Goal: Use online tool/utility: Utilize a website feature to perform a specific function

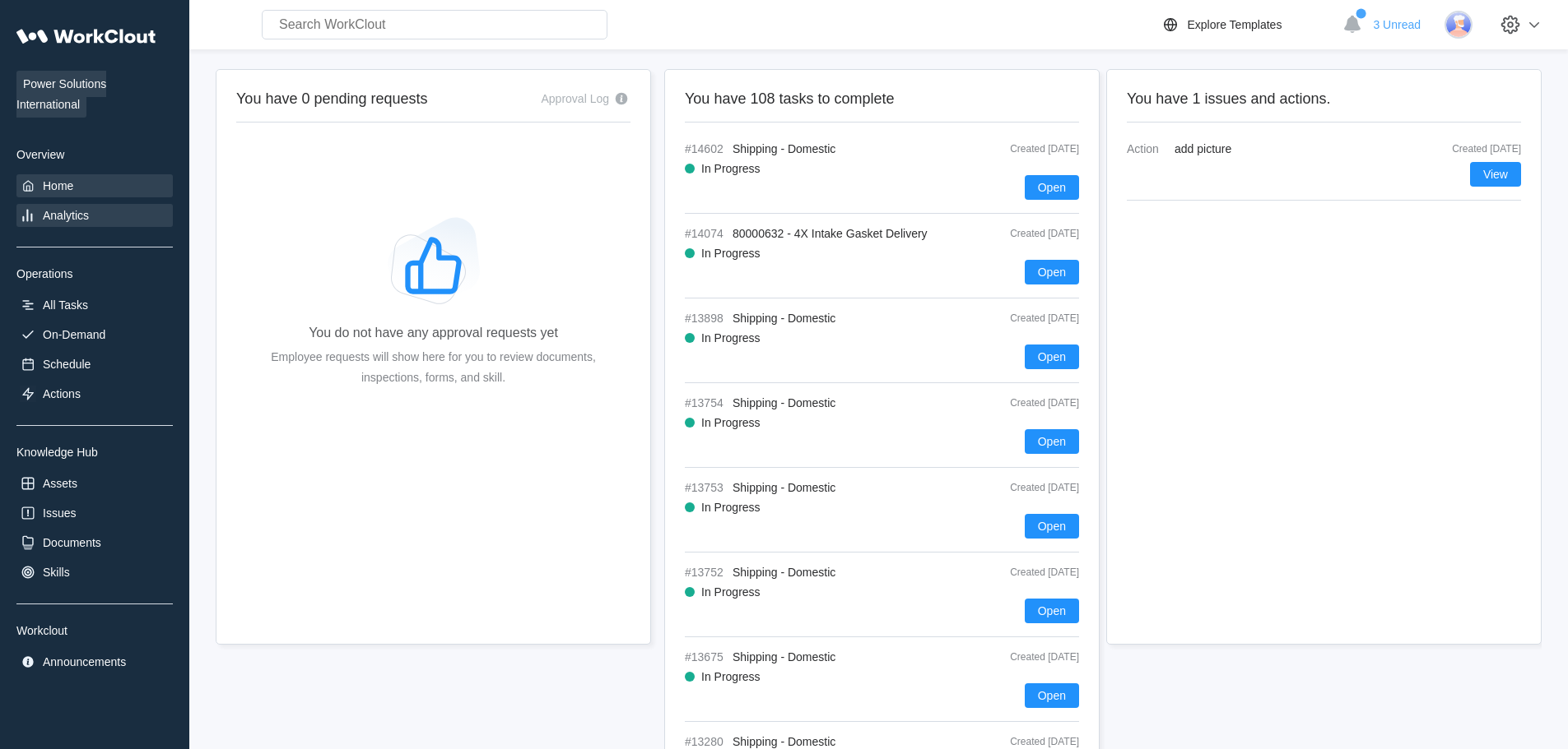
click at [49, 218] on div "Analytics" at bounding box center [66, 216] width 46 height 13
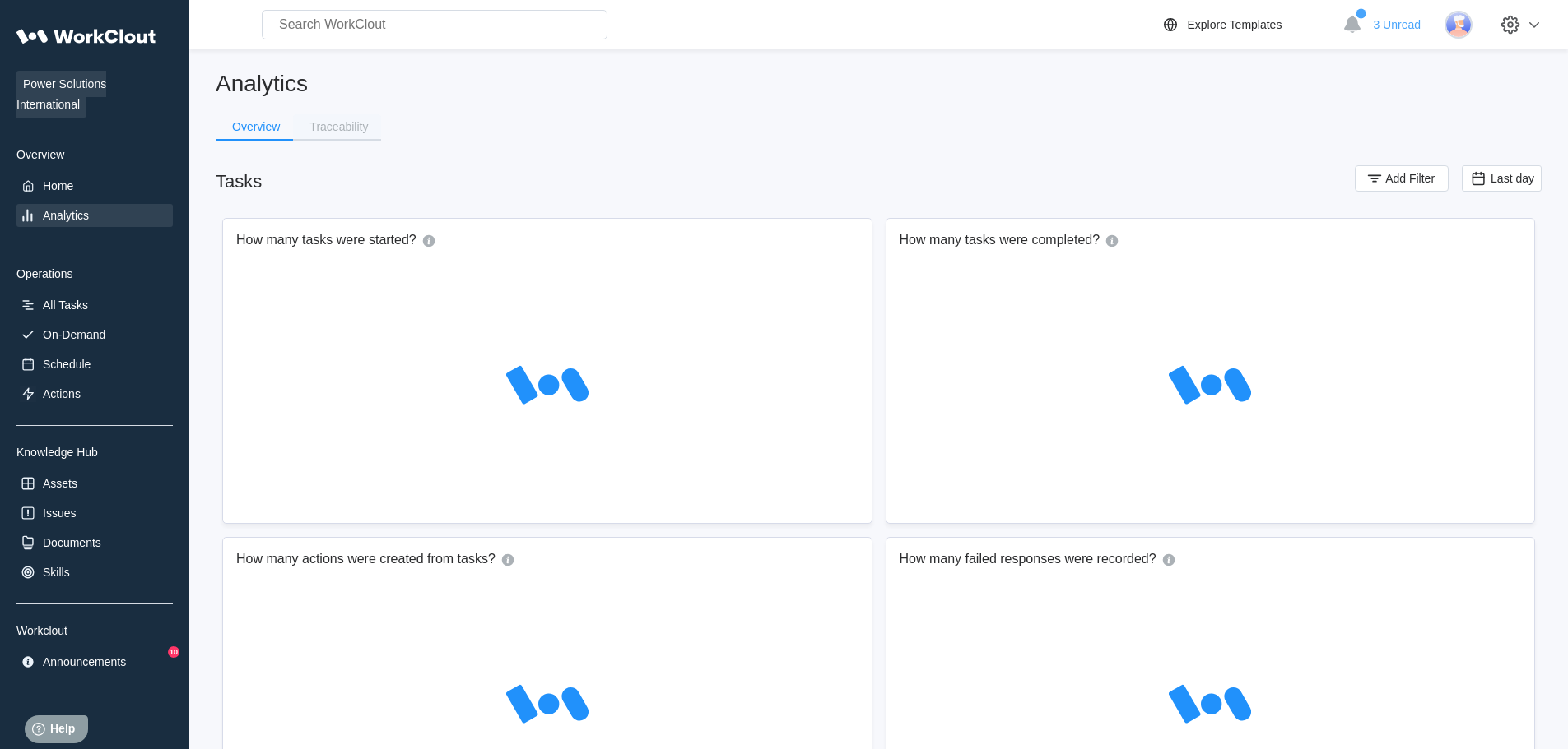
click at [343, 131] on div "Traceability" at bounding box center [338, 127] width 58 height 11
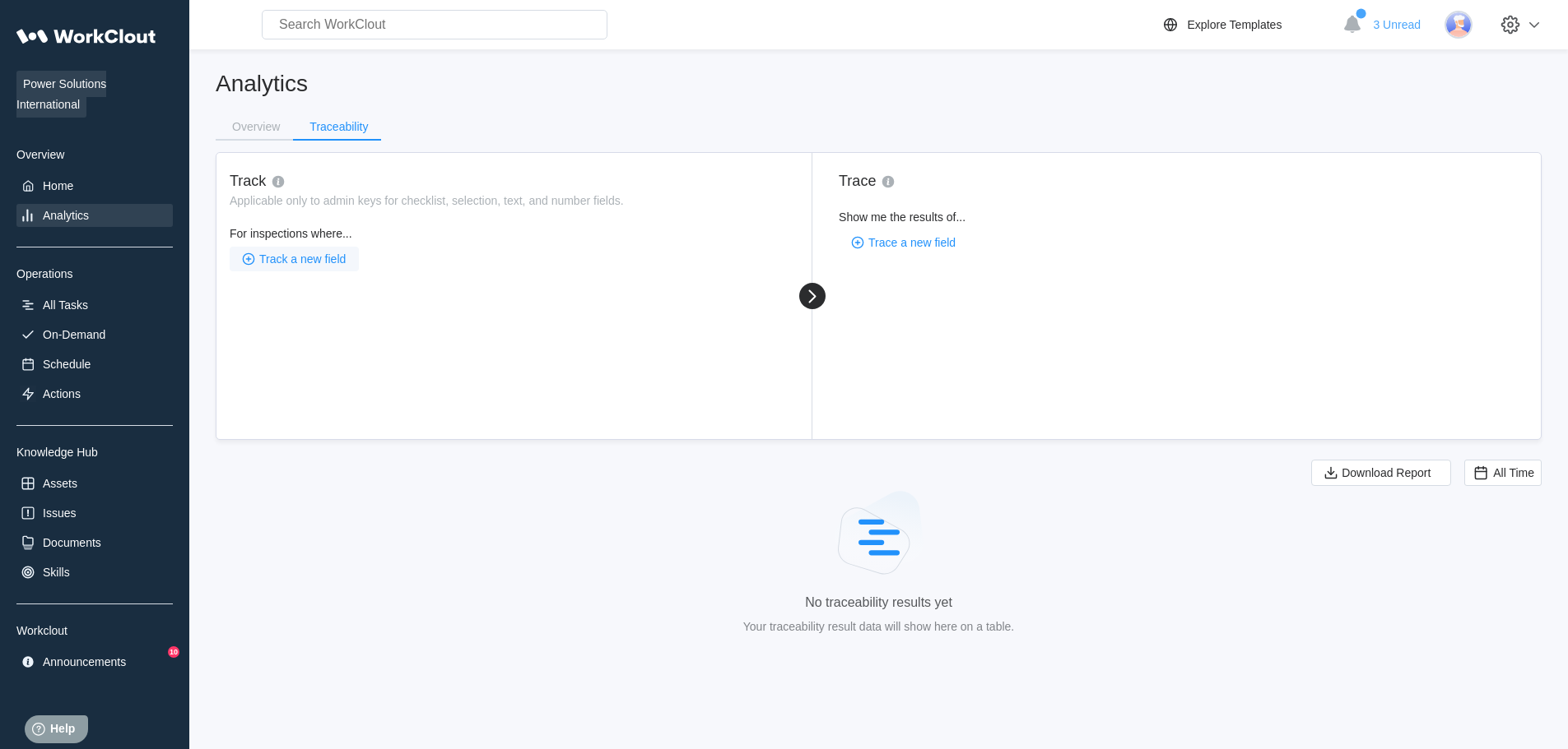
click at [306, 259] on span "Track a new field" at bounding box center [302, 259] width 86 height 11
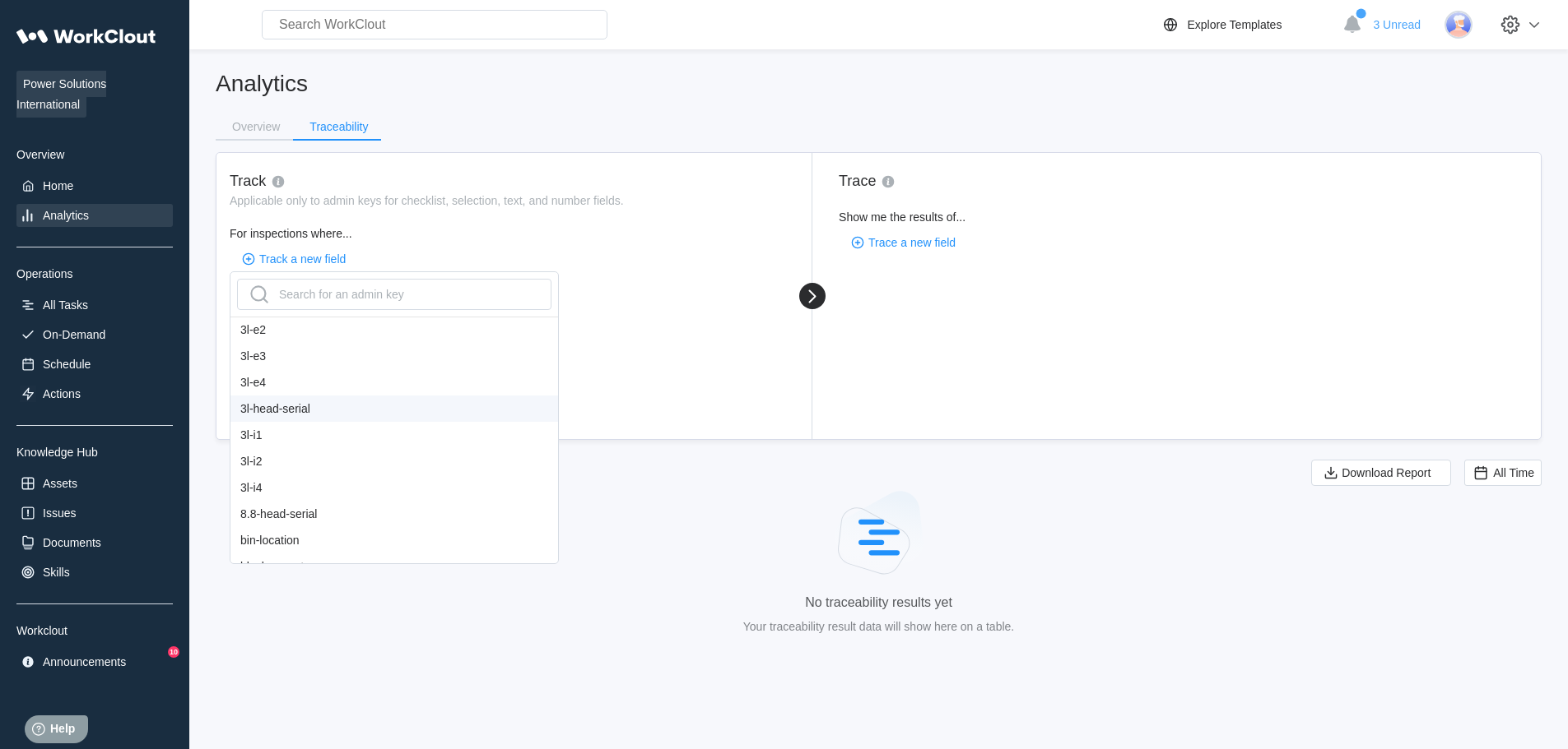
scroll to position [165, 0]
click at [284, 537] on div "bol#" at bounding box center [395, 537] width 328 height 26
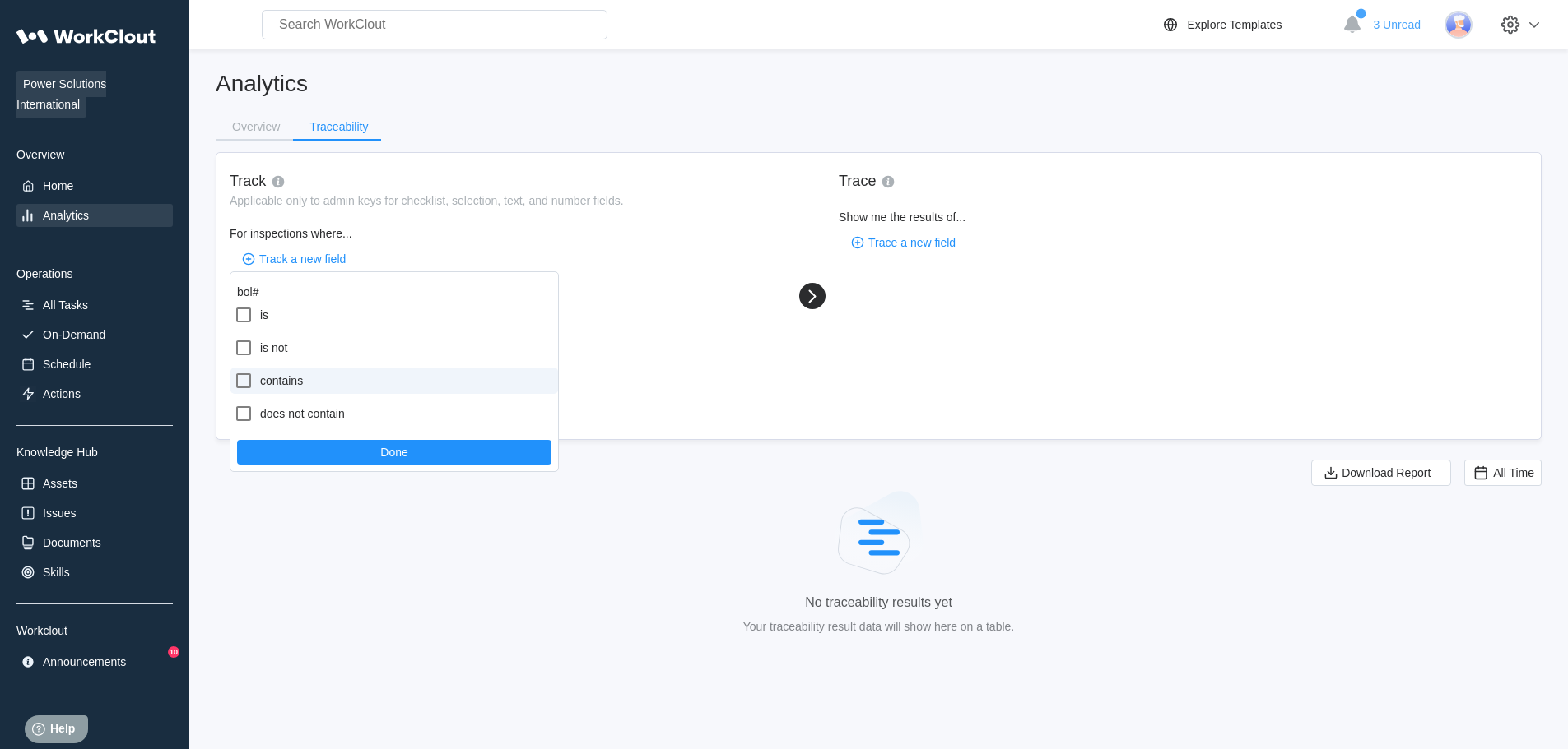
click at [301, 381] on label "contains" at bounding box center [395, 381] width 328 height 26
click at [234, 372] on input "contains" at bounding box center [233, 371] width 1 height 1
checkbox input "true"
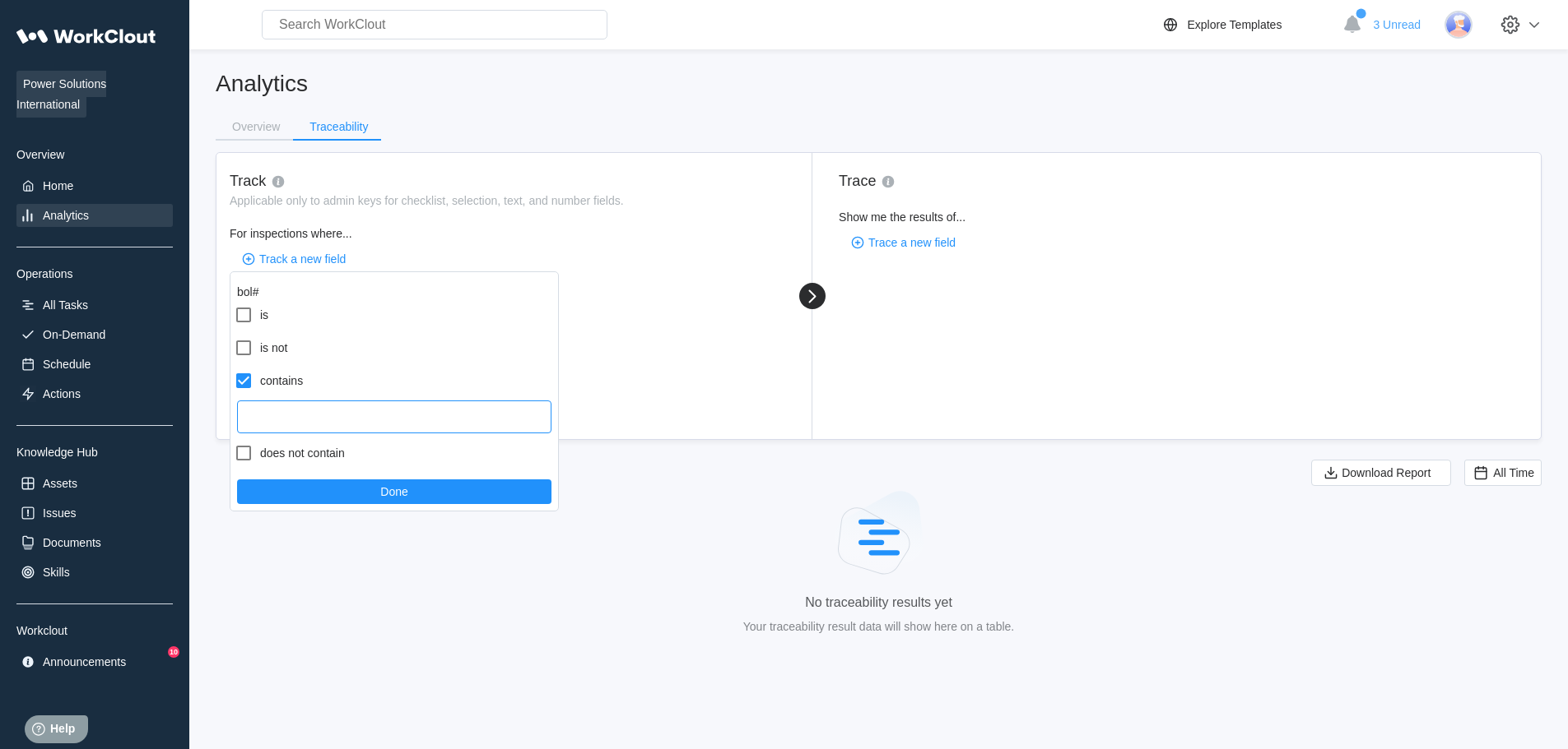
click at [291, 424] on input "text" at bounding box center [394, 418] width 314 height 33
type input "44190"
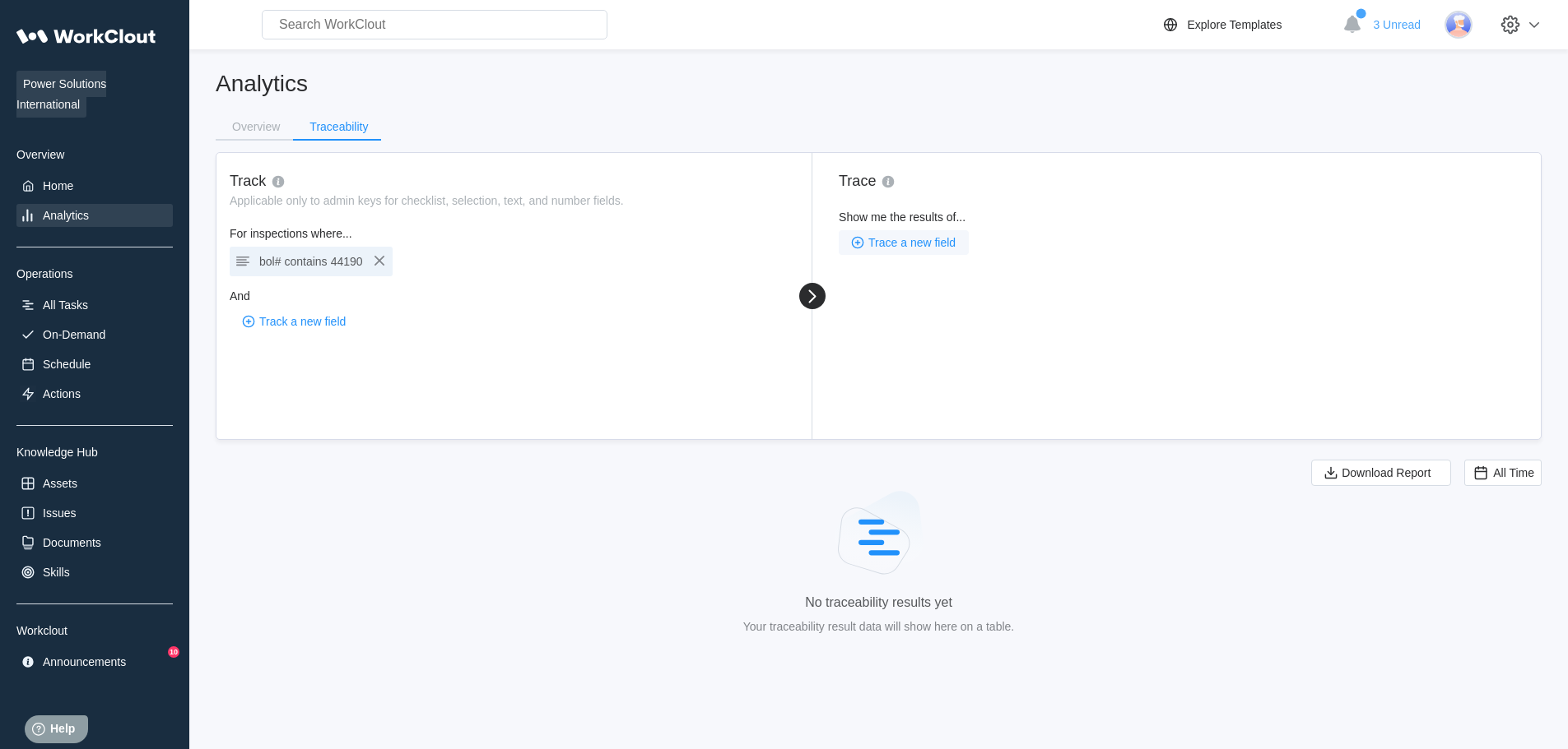
click at [927, 252] on button "Trace a new field" at bounding box center [903, 243] width 130 height 25
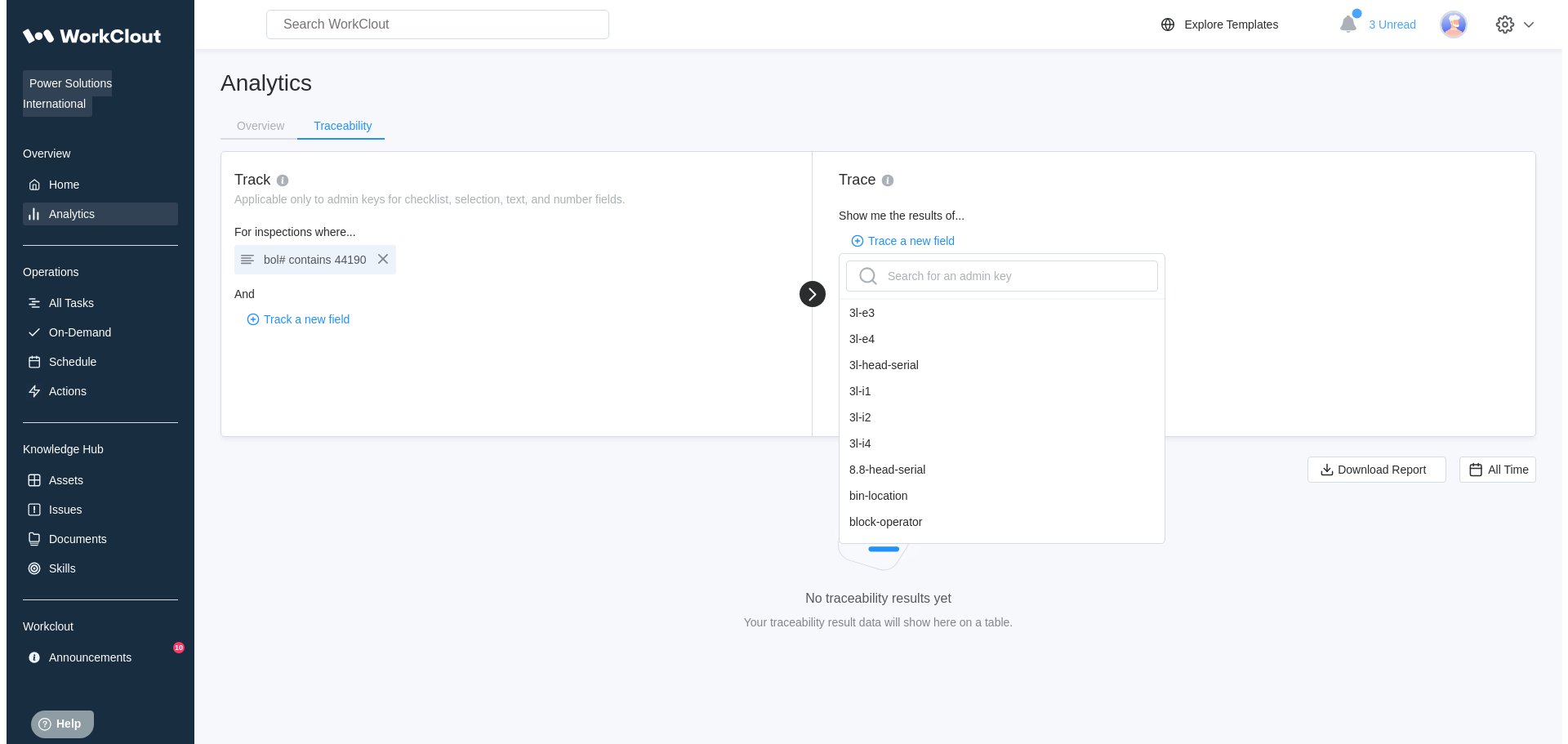
scroll to position [326, 0]
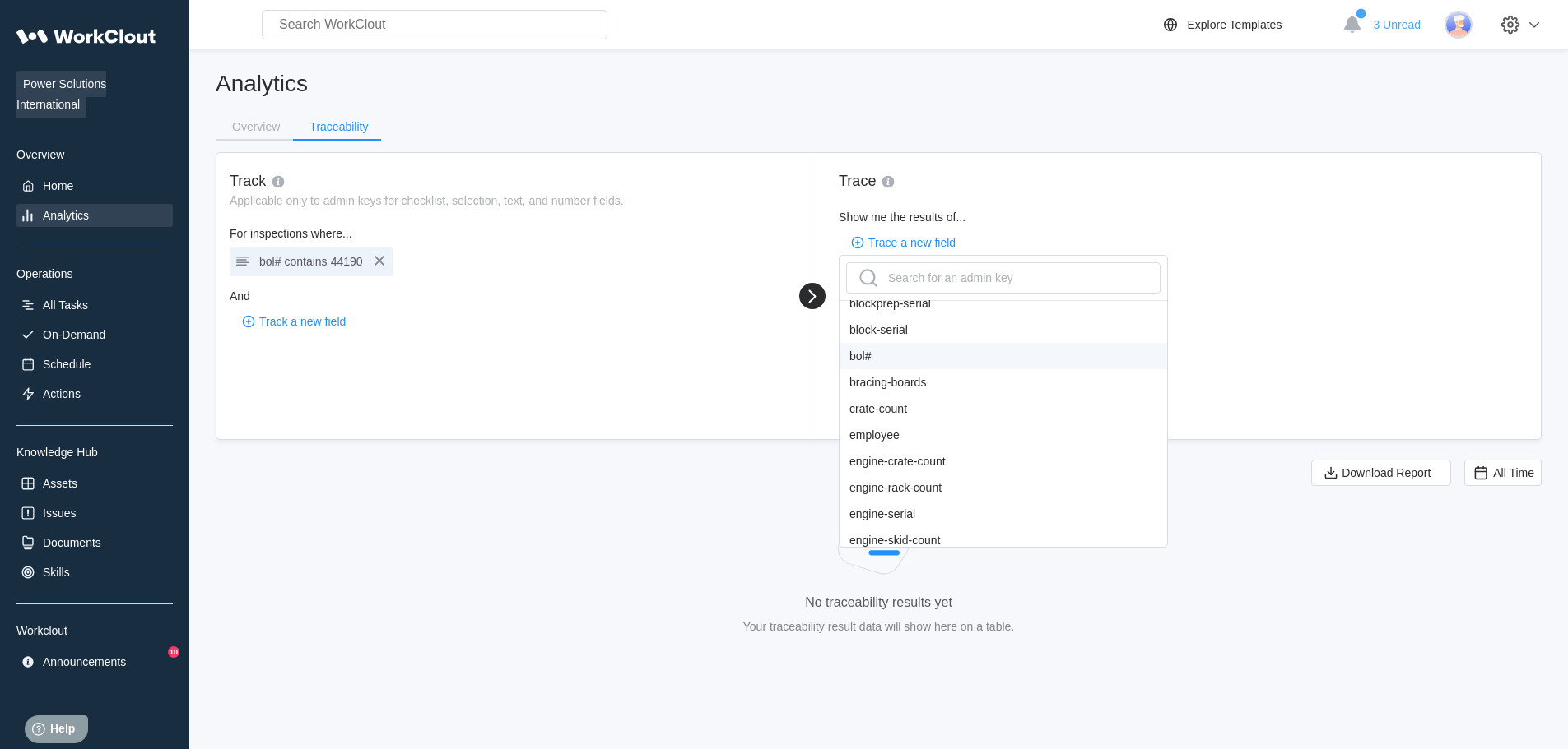
click at [889, 358] on div "bol#" at bounding box center [1003, 356] width 328 height 26
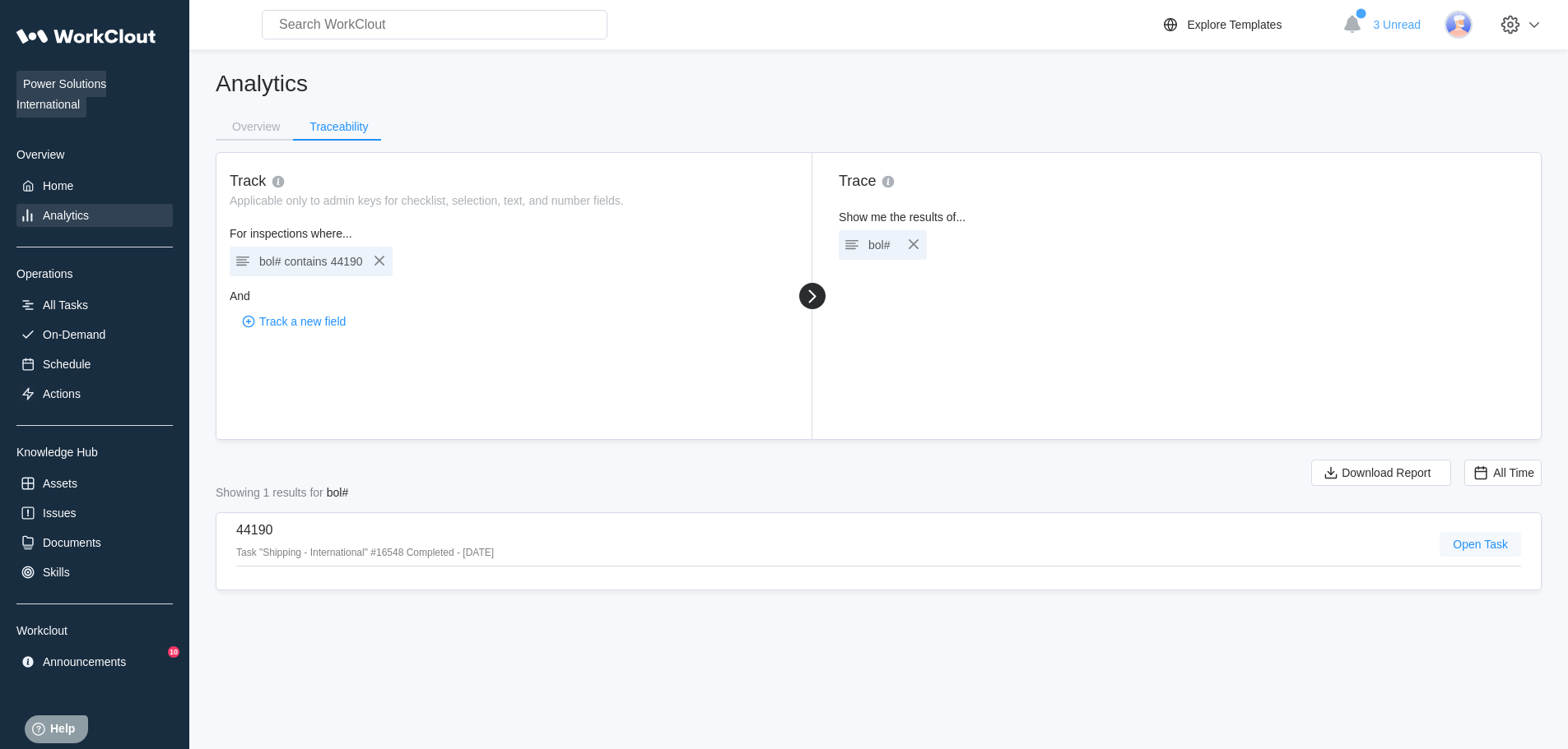
click at [1487, 539] on span "Open Task" at bounding box center [1480, 544] width 56 height 11
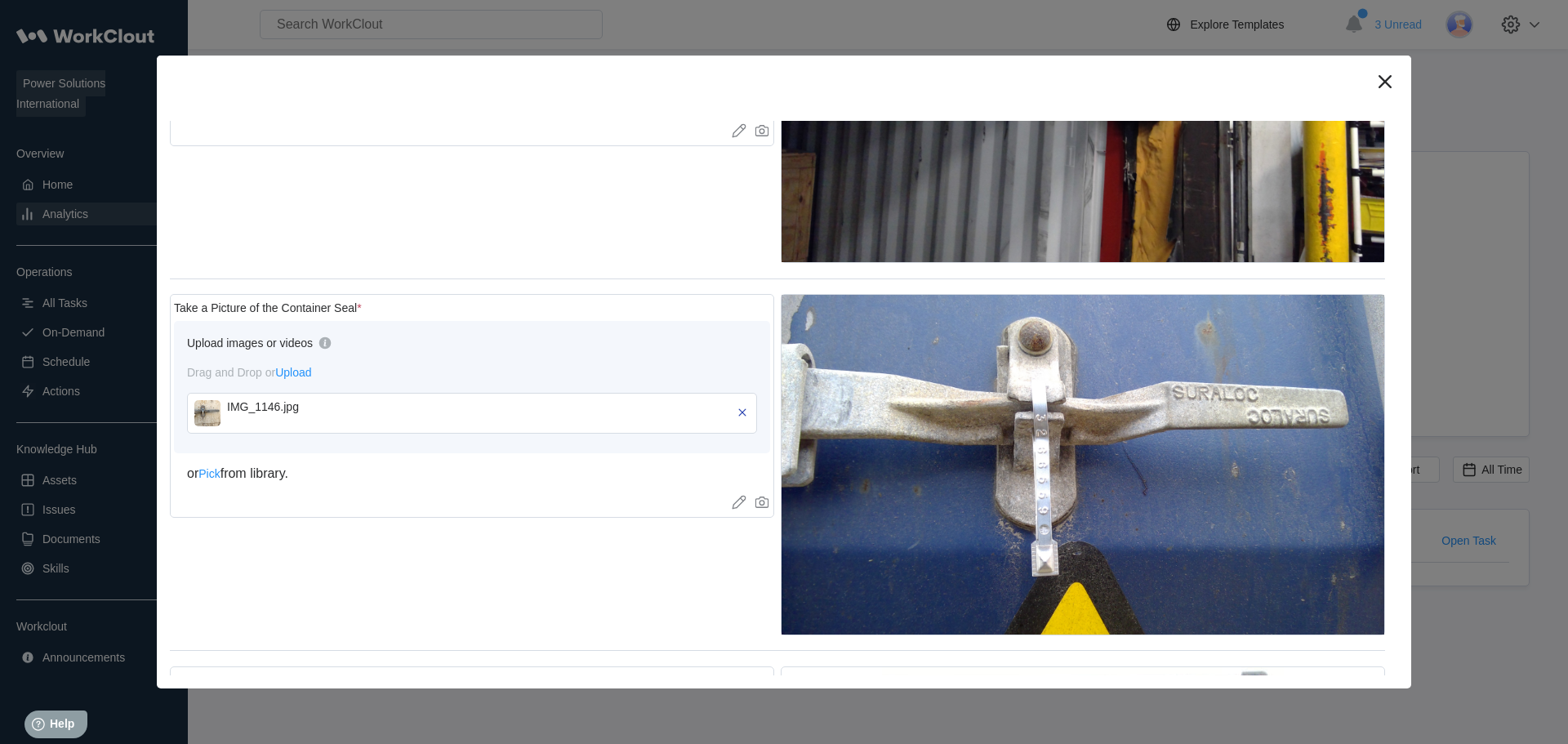
scroll to position [2452, 0]
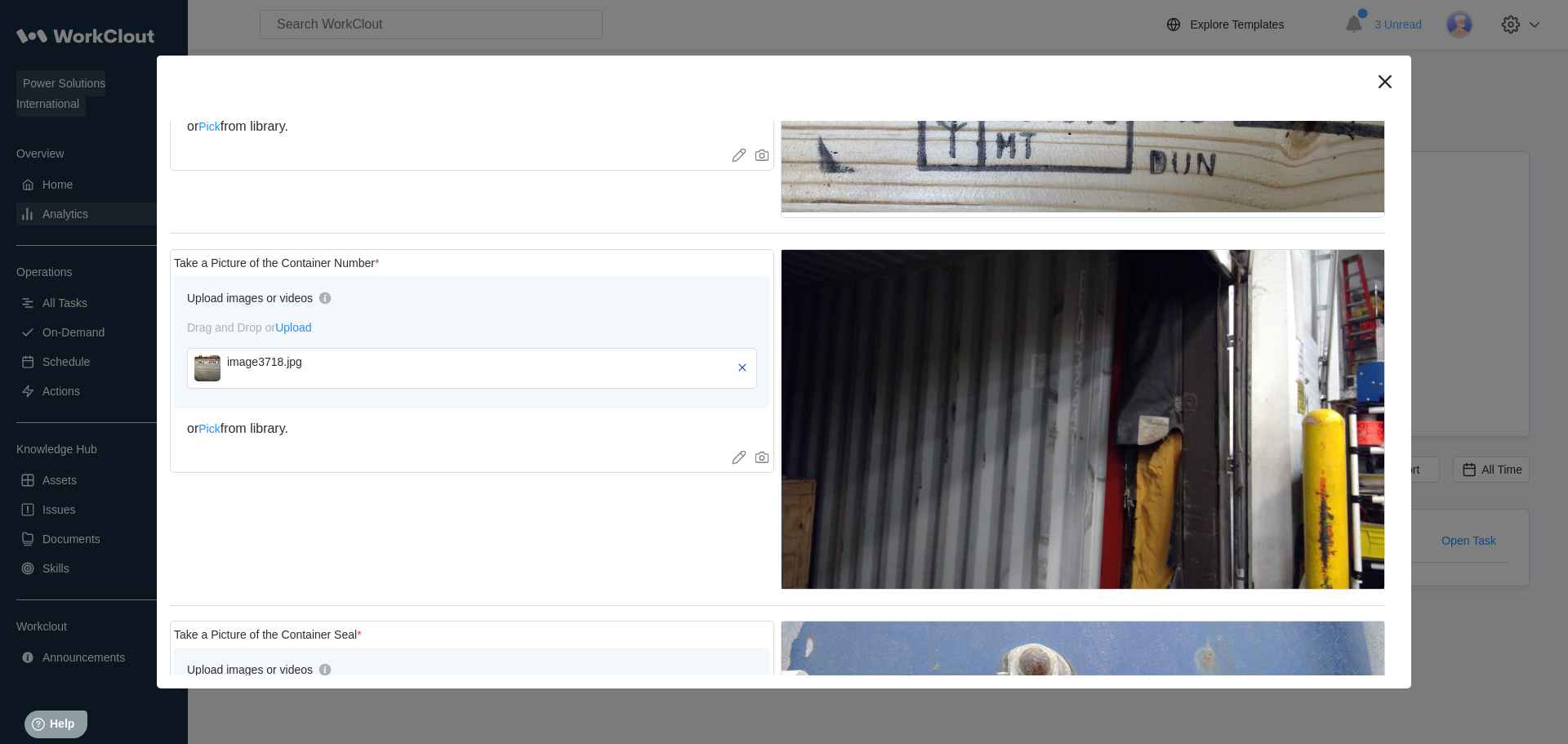
click at [208, 356] on img at bounding box center [207, 369] width 26 height 26
